Goal: Ask a question

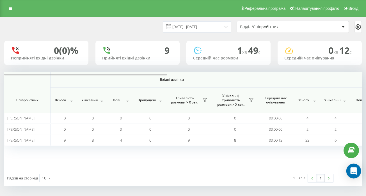
click at [353, 174] on icon "Open Intercom Messenger" at bounding box center [353, 171] width 7 height 7
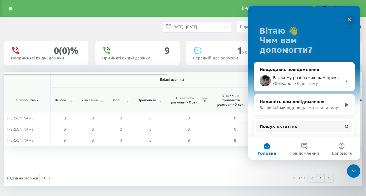
scroll to position [28, 0]
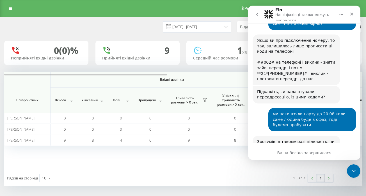
scroll to position [3236, 0]
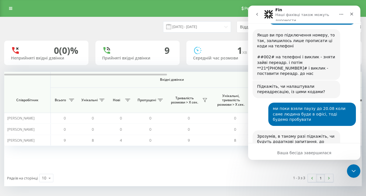
click at [300, 151] on div "Ваша бесіда завершилася" at bounding box center [304, 153] width 112 height 6
click at [304, 155] on div "Ваша бесіда завершилася" at bounding box center [304, 153] width 112 height 6
click at [259, 15] on icon "go back" at bounding box center [257, 14] width 4 height 4
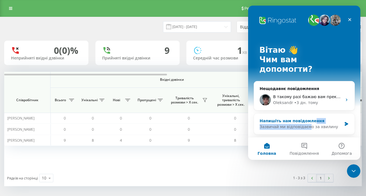
drag, startPoint x: 304, startPoint y: 117, endPoint x: 306, endPoint y: 113, distance: 3.9
click at [306, 118] on div "Напишіть нам повідомлення [PERSON_NAME] ми відповідаємо за хвилину" at bounding box center [301, 124] width 82 height 12
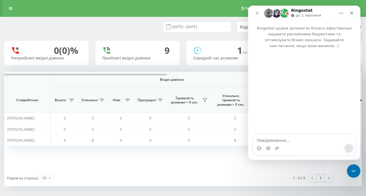
click at [259, 14] on icon "go back" at bounding box center [257, 13] width 4 height 4
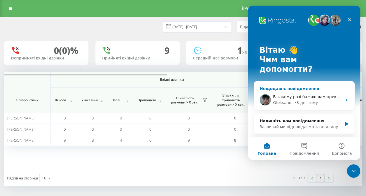
click at [266, 94] on img "Месенджер Intercom" at bounding box center [265, 99] width 11 height 11
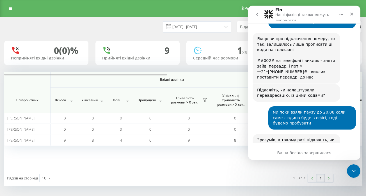
scroll to position [3236, 0]
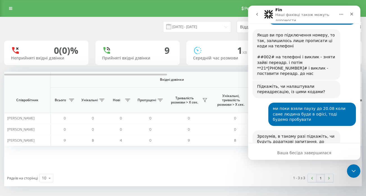
click at [255, 17] on button "go back" at bounding box center [257, 14] width 11 height 11
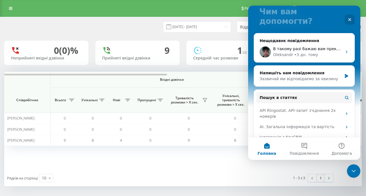
scroll to position [20, 0]
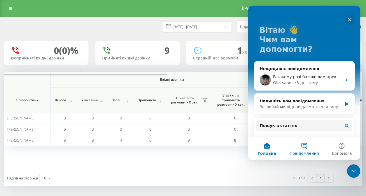
click at [304, 152] on span "Повідомлення" at bounding box center [304, 154] width 29 height 4
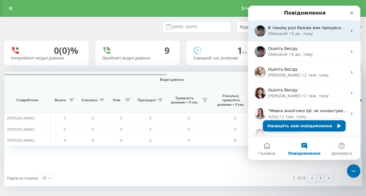
click at [283, 35] on div "Oleksandr" at bounding box center [278, 34] width 20 height 6
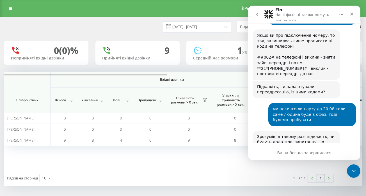
scroll to position [3236, 0]
click at [257, 17] on icon "go back" at bounding box center [257, 14] width 4 height 4
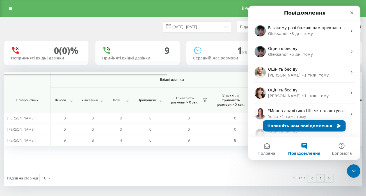
click at [324, 131] on main "Повідомлення В такому разі бажаю вам прекрасного дня! 🤗 ​ У разі виникнення пит…" at bounding box center [304, 83] width 112 height 154
click at [324, 129] on button "Напишіть нам повідомлення" at bounding box center [304, 125] width 83 height 11
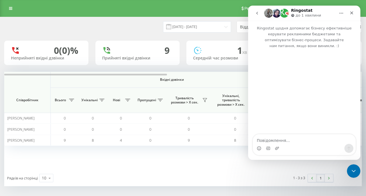
click at [286, 145] on div "Месенджер Intercom" at bounding box center [304, 148] width 103 height 9
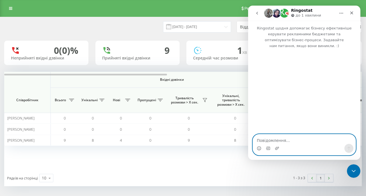
click at [285, 143] on textarea "Повідомлення..." at bounding box center [304, 140] width 103 height 10
type textarea "добрий день"
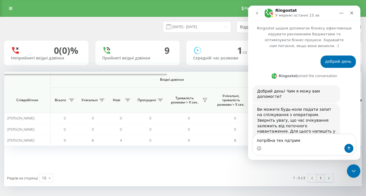
scroll to position [3, 0]
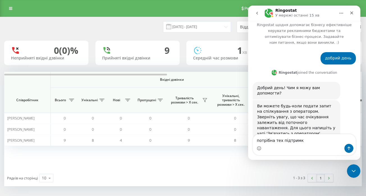
type textarea "потрібна тех підтримка"
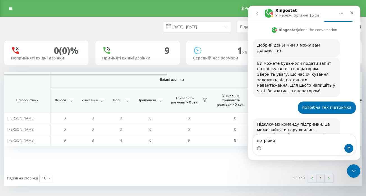
scroll to position [48, 0]
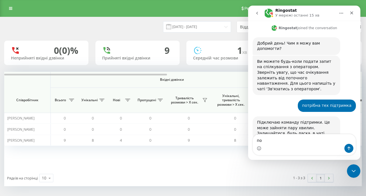
type textarea "п"
type textarea "[PERSON_NAME]"
click at [339, 141] on textarea "підкажіть як в СРМ загрузити одним файлом щ" at bounding box center [304, 136] width 103 height 15
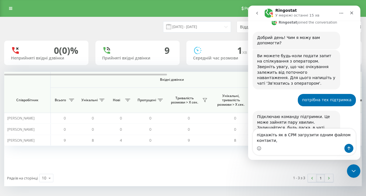
click at [274, 135] on textarea "підкажіть як в СРМ загрузити одним файлом контакти," at bounding box center [304, 136] width 103 height 15
click at [279, 141] on textarea "підкажіть, як в СРМ загрузити одним файлом контакти," at bounding box center [304, 136] width 103 height 15
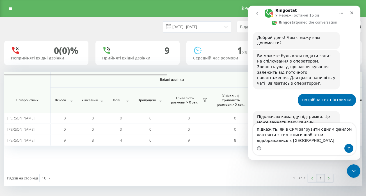
scroll to position [59, 0]
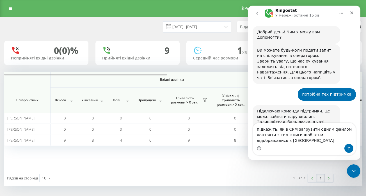
drag, startPoint x: 293, startPoint y: 140, endPoint x: 234, endPoint y: 142, distance: 58.2
click html "Ringostat У мережі останні 15 хв Ringostat щодня допомагає бізнесу ефективніше …"
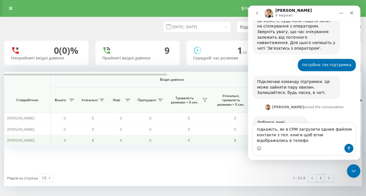
scroll to position [94, 0]
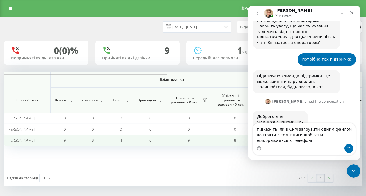
type textarea "підкажіть, як в СРМ загрузити одним файлом контакти з тел. книги щоб втни відоб…"
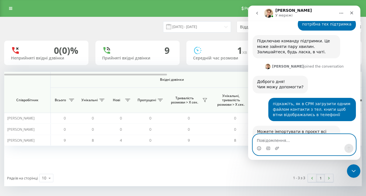
scroll to position [138, 0]
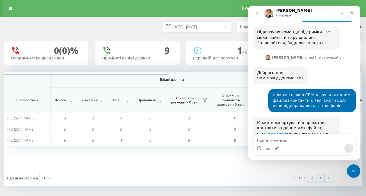
click at [286, 131] on link "посилання" at bounding box center [275, 133] width 22 height 4
